Goal: Transaction & Acquisition: Purchase product/service

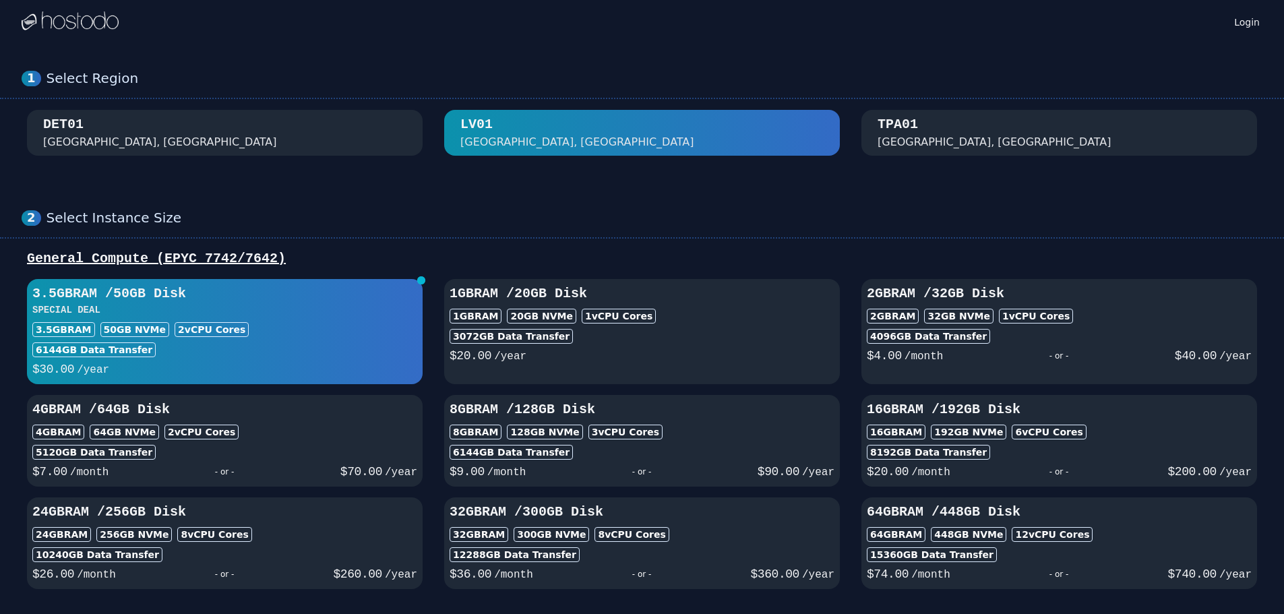
click at [207, 330] on div "2 vCPU Cores" at bounding box center [212, 329] width 74 height 15
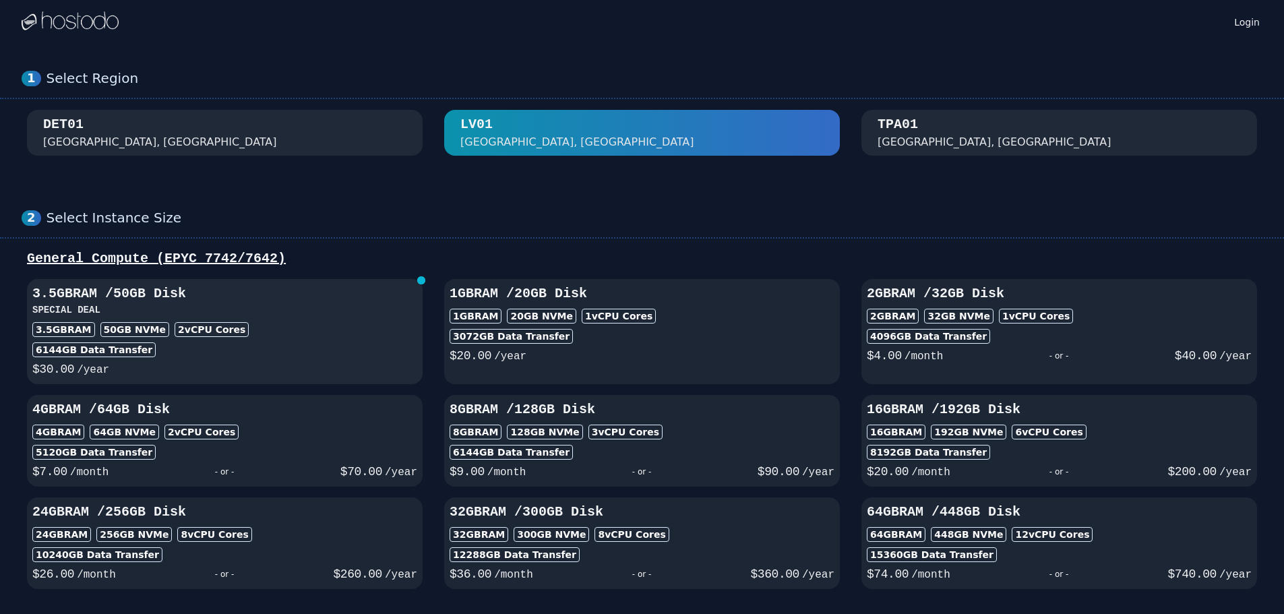
click at [206, 315] on h3 "SPECIAL DEAL" at bounding box center [224, 309] width 385 height 13
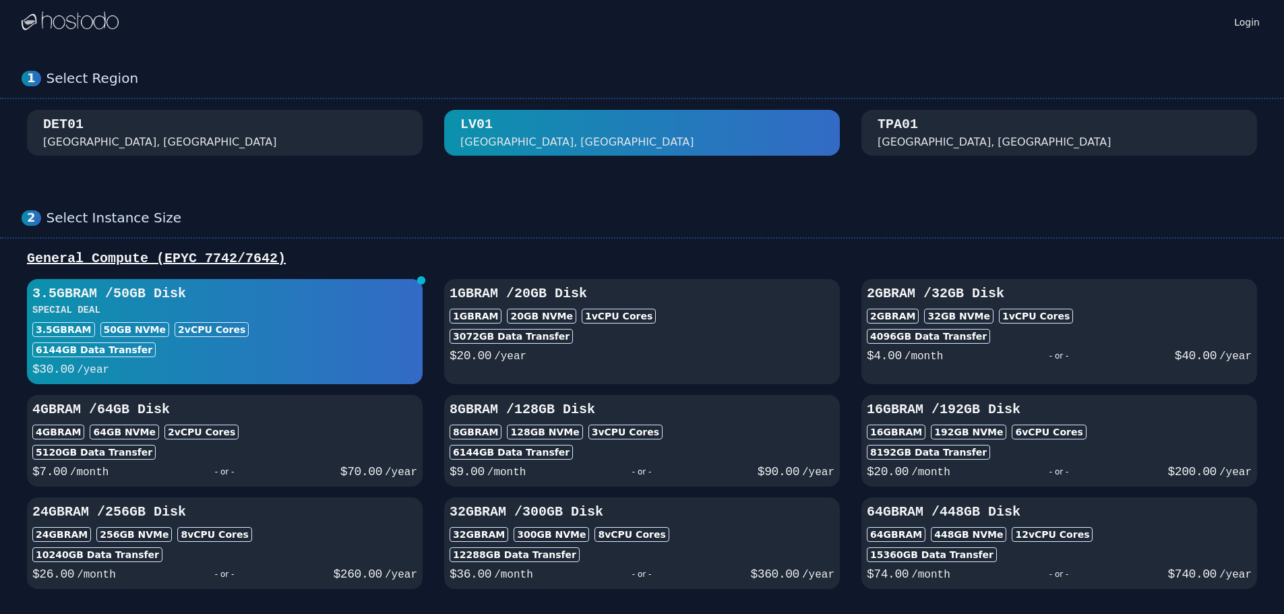
click at [227, 133] on div "DET01 [GEOGRAPHIC_DATA], [GEOGRAPHIC_DATA]" at bounding box center [224, 132] width 363 height 35
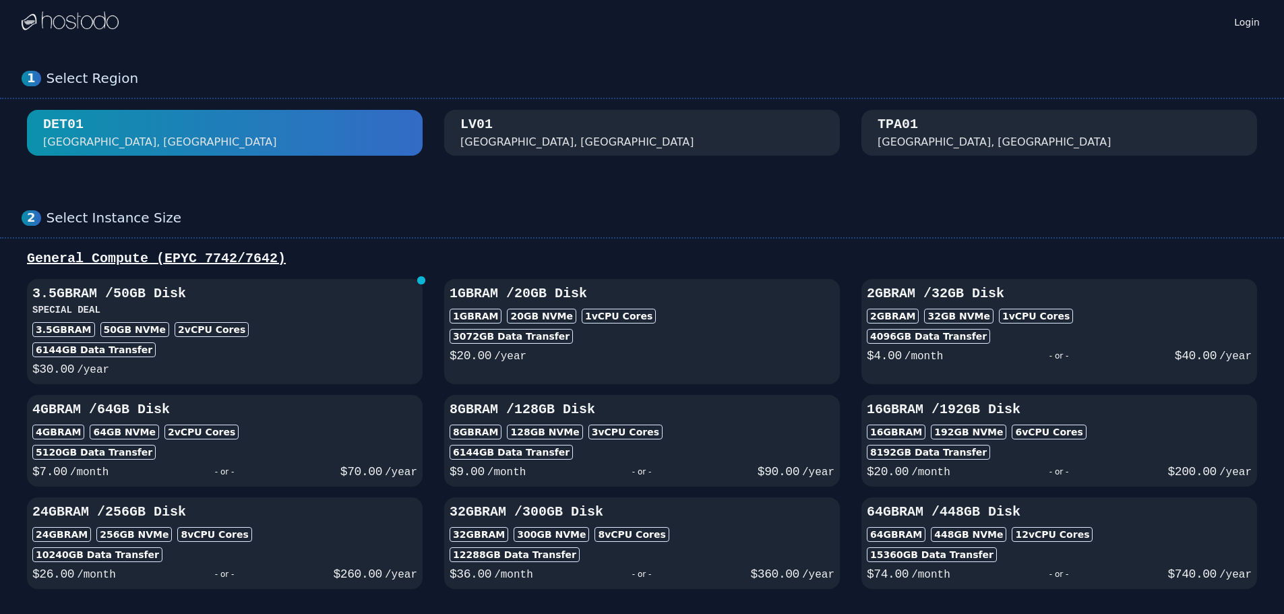
click at [968, 138] on div "TPA01 [GEOGRAPHIC_DATA], [GEOGRAPHIC_DATA]" at bounding box center [1059, 132] width 363 height 35
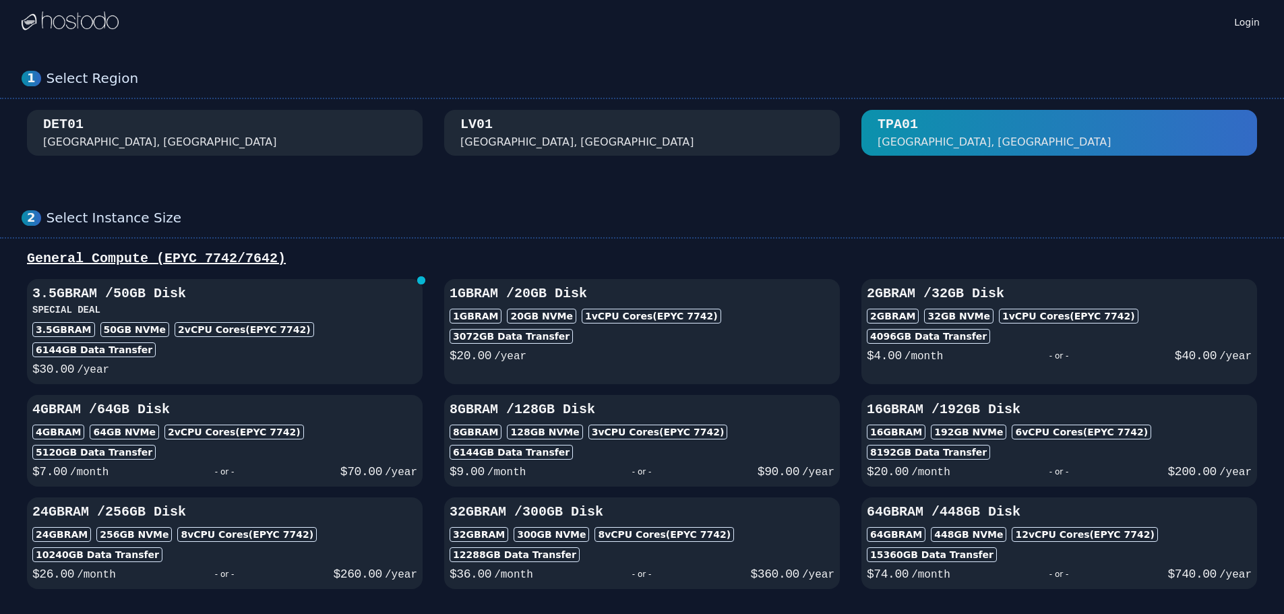
click at [684, 124] on div "[GEOGRAPHIC_DATA], [GEOGRAPHIC_DATA]" at bounding box center [641, 132] width 363 height 35
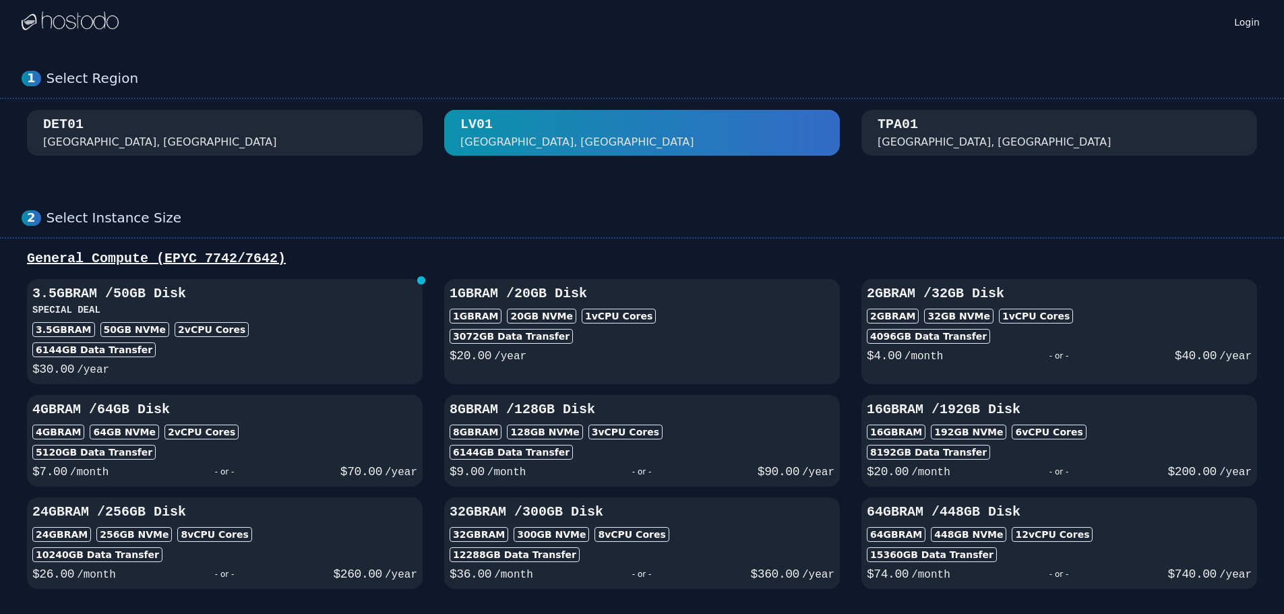
click at [284, 119] on div "DET01 [GEOGRAPHIC_DATA], [GEOGRAPHIC_DATA]" at bounding box center [224, 132] width 363 height 35
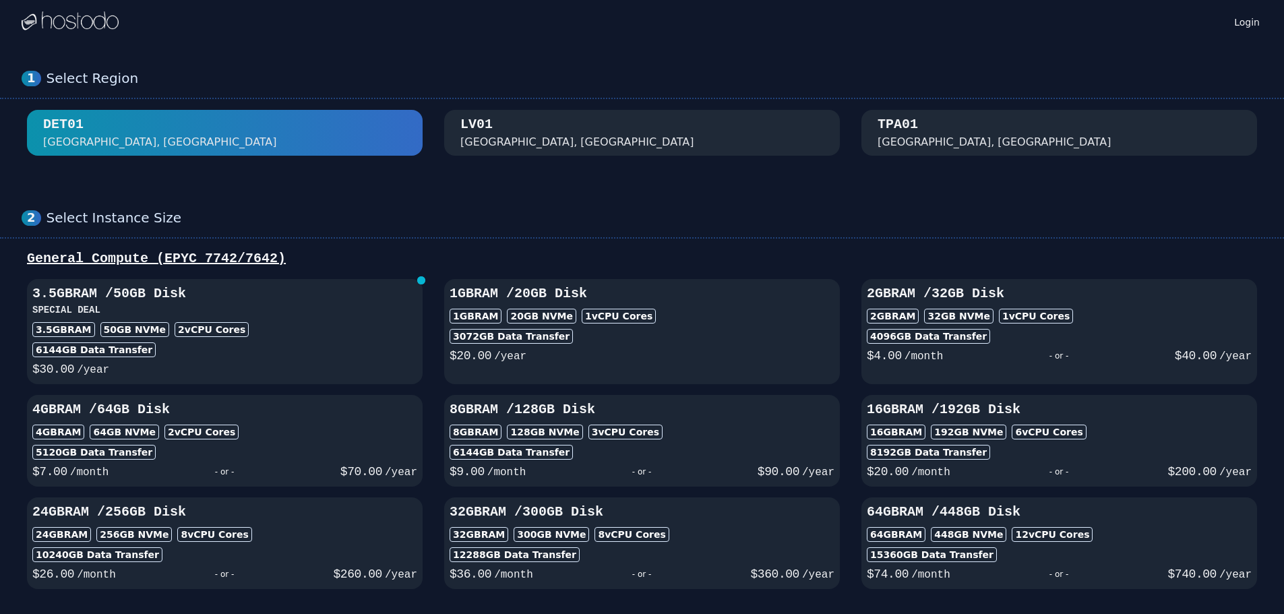
click at [763, 123] on div "[GEOGRAPHIC_DATA], [GEOGRAPHIC_DATA]" at bounding box center [641, 132] width 363 height 35
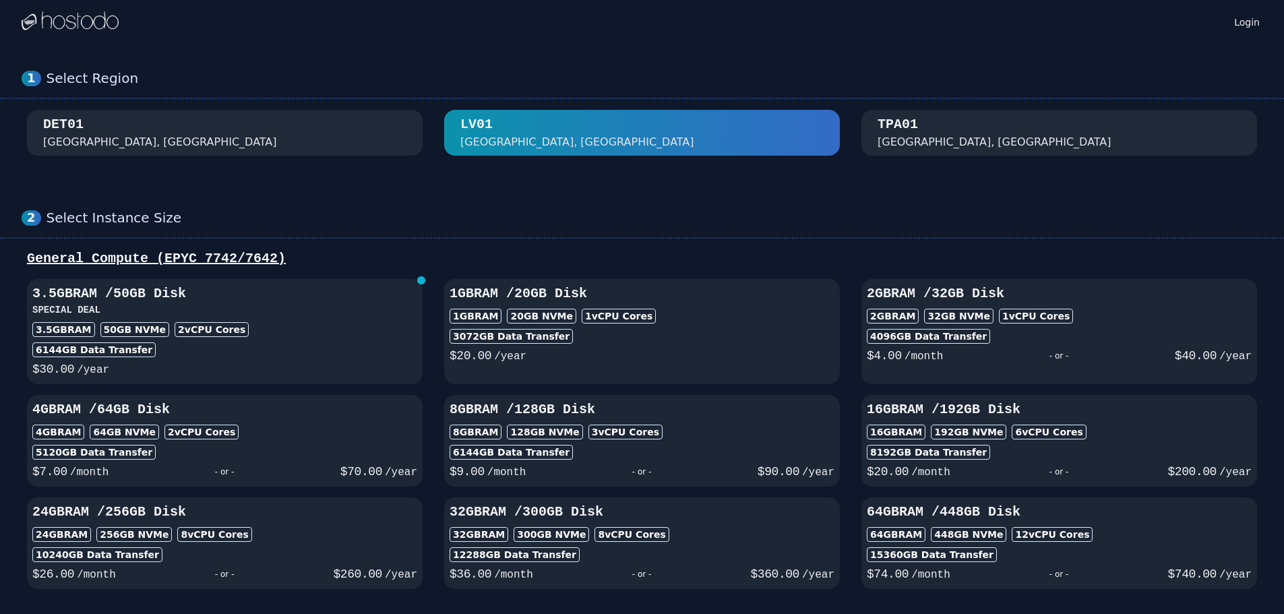
click at [1012, 123] on div "TPA01 [GEOGRAPHIC_DATA], [GEOGRAPHIC_DATA]" at bounding box center [1059, 132] width 363 height 35
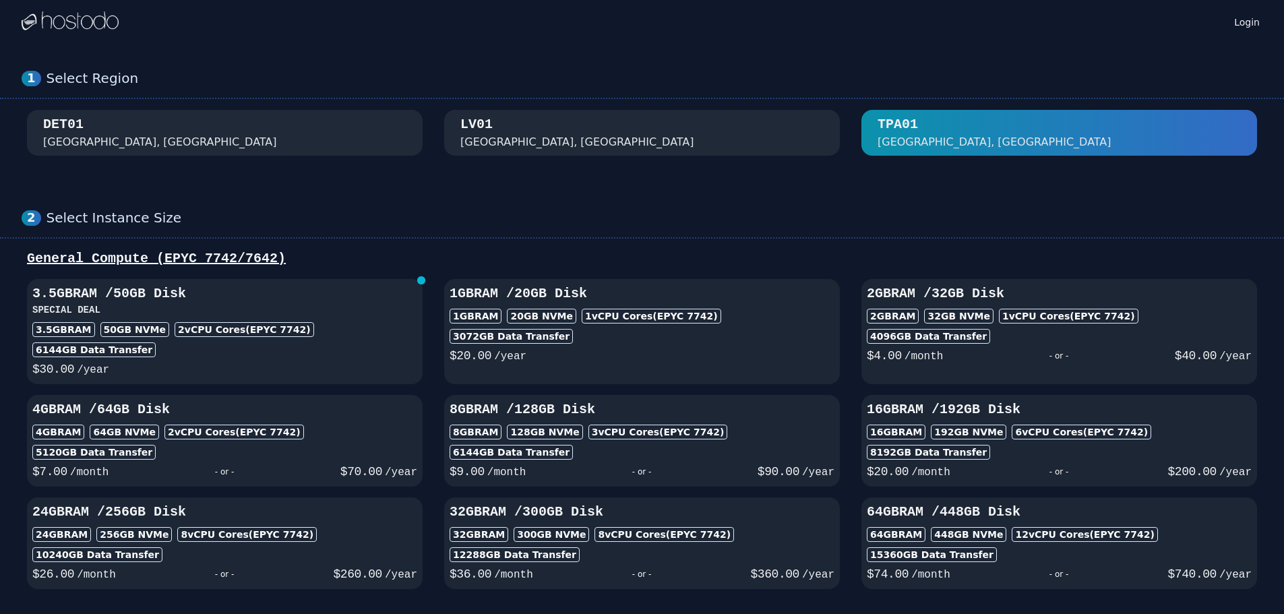
click at [675, 117] on div "[GEOGRAPHIC_DATA], [GEOGRAPHIC_DATA]" at bounding box center [641, 132] width 363 height 35
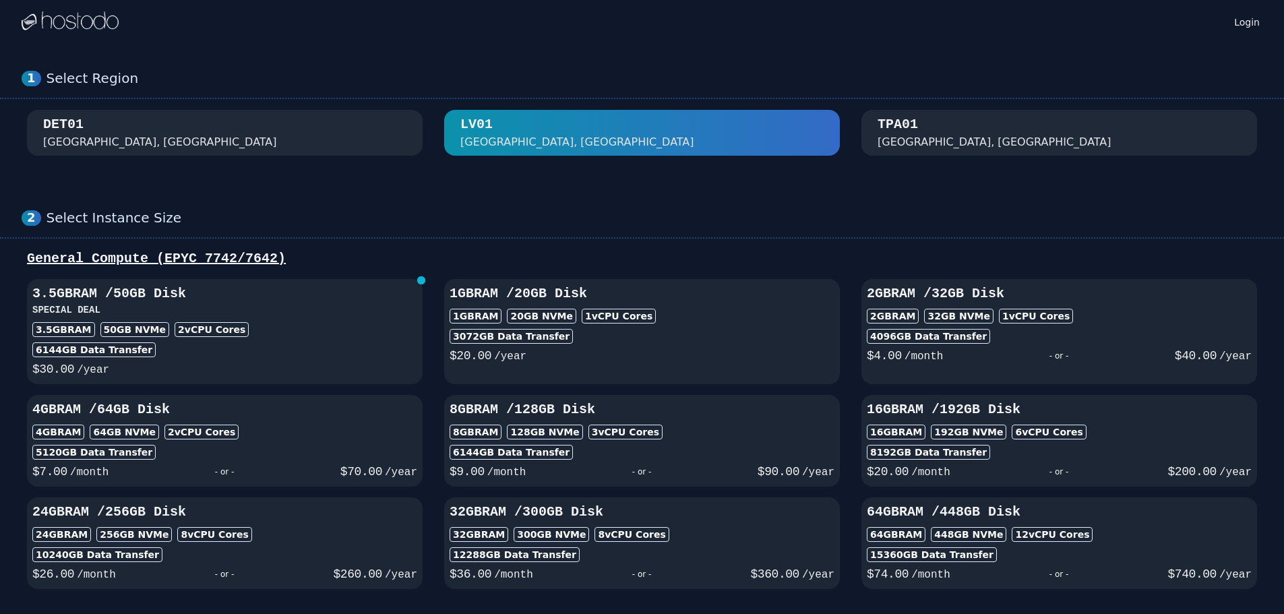
click at [992, 120] on div "TPA01 [GEOGRAPHIC_DATA], [GEOGRAPHIC_DATA]" at bounding box center [1059, 132] width 363 height 35
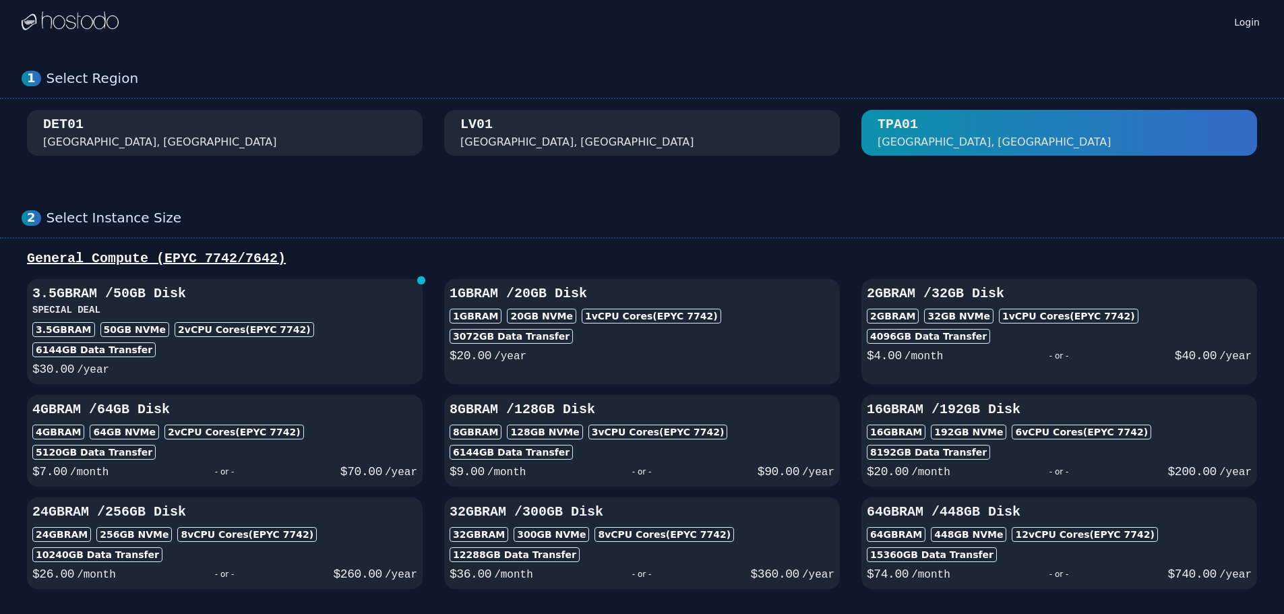
click at [733, 123] on div "[GEOGRAPHIC_DATA], [GEOGRAPHIC_DATA]" at bounding box center [641, 132] width 363 height 35
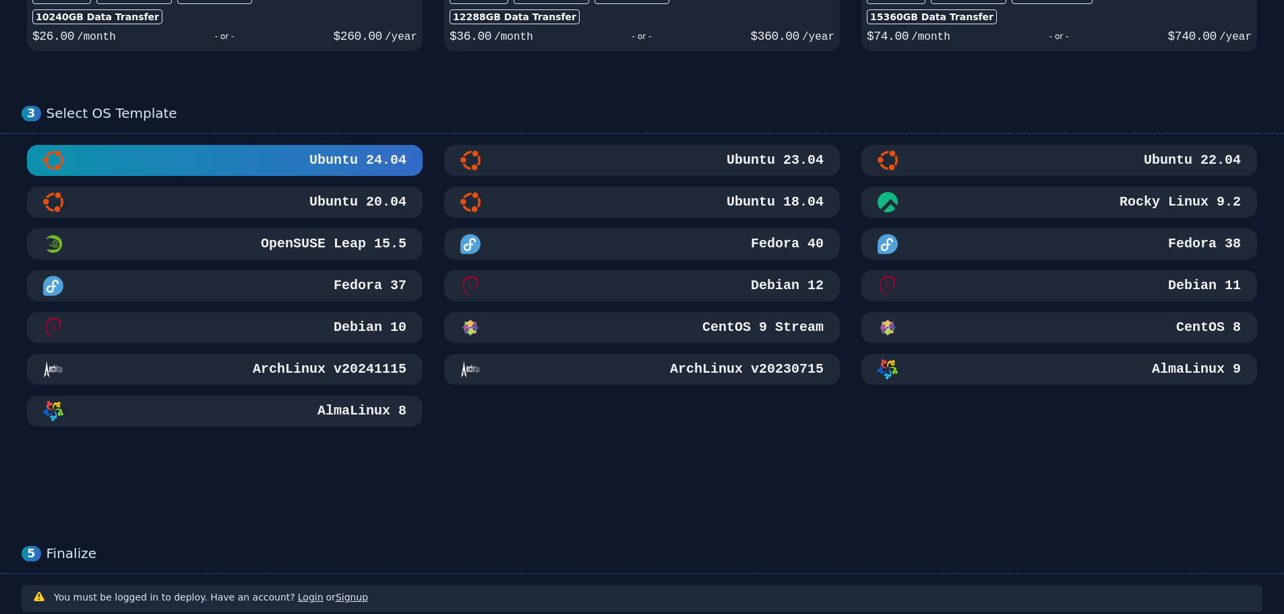
scroll to position [668, 0]
